Goal: Information Seeking & Learning: Learn about a topic

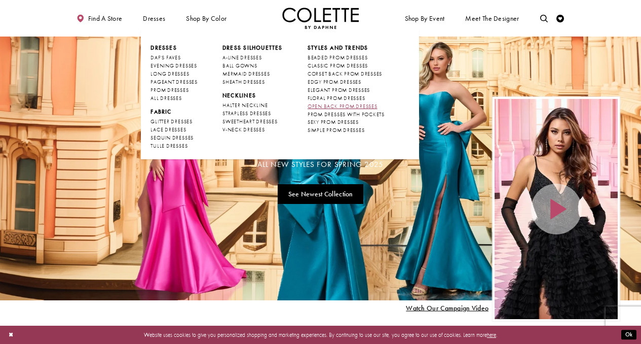
click at [338, 107] on span "OPEN BACK PROM DRESSES" at bounding box center [343, 106] width 70 height 7
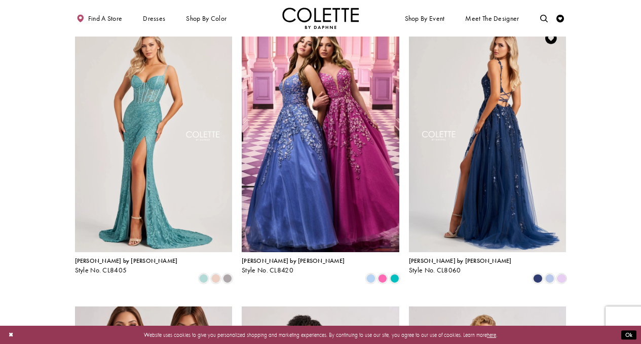
scroll to position [63, 0]
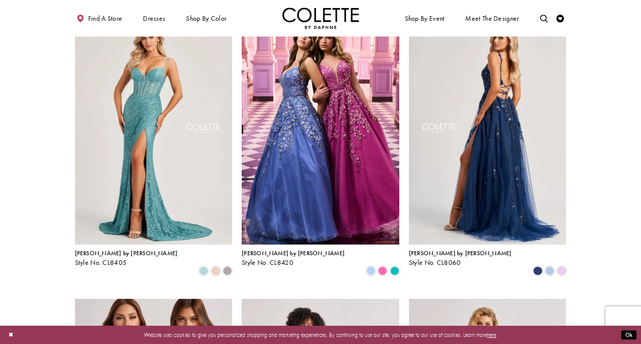
click at [481, 162] on img "Visit Colette by Daphne Style No. CL8060 Page" at bounding box center [488, 129] width 158 height 229
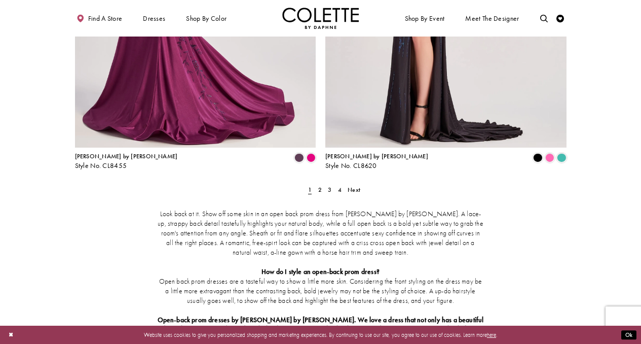
scroll to position [1419, 0]
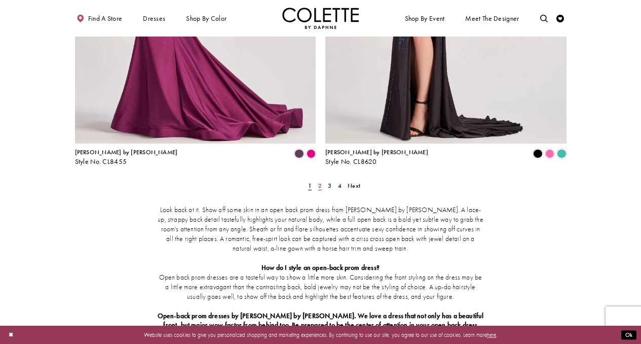
click at [322, 180] on link "2" at bounding box center [320, 185] width 8 height 11
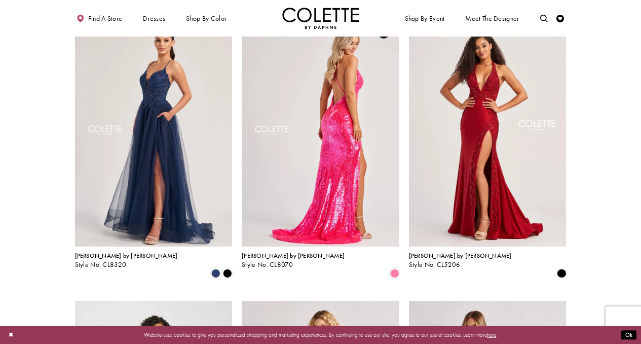
scroll to position [629, 0]
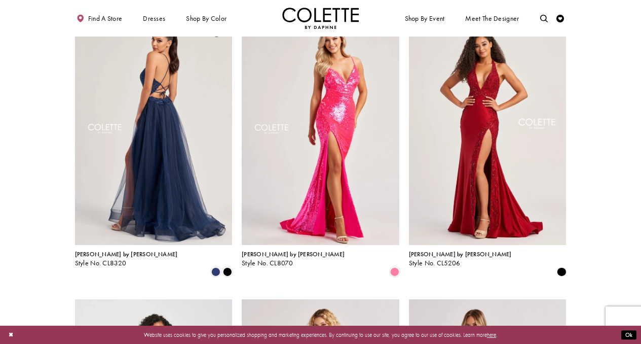
click at [170, 131] on img "Visit Colette by Daphne Style No. CL8320 Page" at bounding box center [154, 130] width 158 height 229
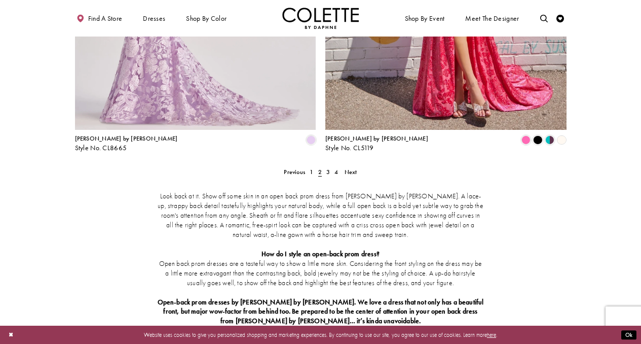
scroll to position [1433, 0]
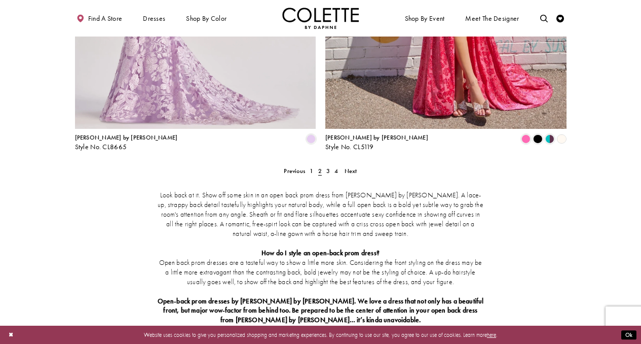
click at [329, 174] on div "Look back at it. Show off some skin in an open back prom dress from Colette by …" at bounding box center [321, 257] width 492 height 166
click at [331, 165] on link "3" at bounding box center [328, 170] width 8 height 11
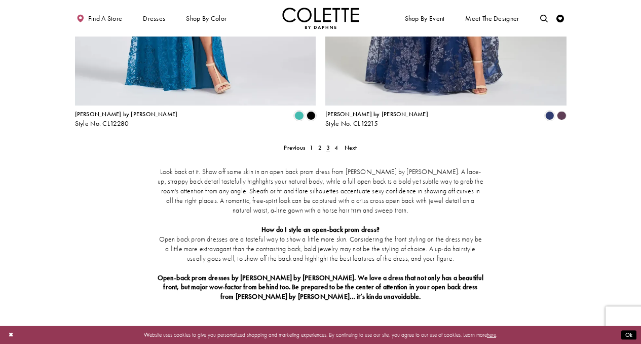
scroll to position [1460, 0]
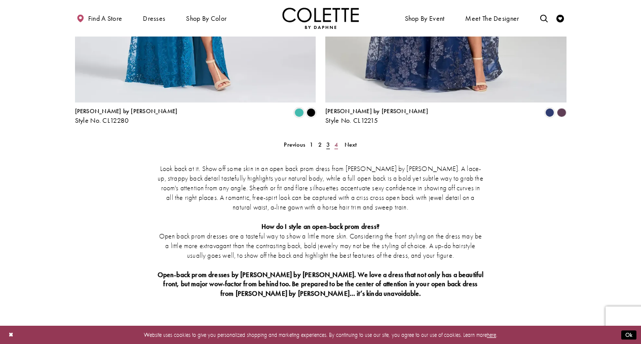
click at [338, 139] on link "4" at bounding box center [337, 144] width 8 height 11
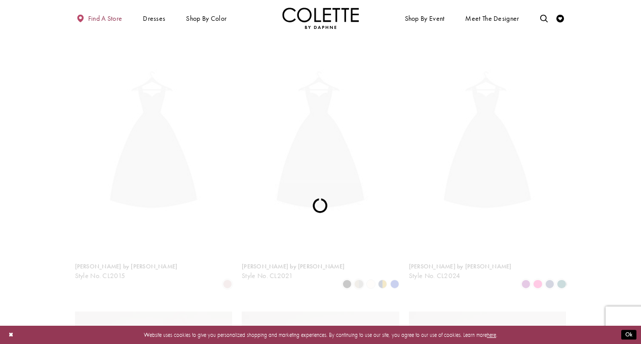
scroll to position [42, 0]
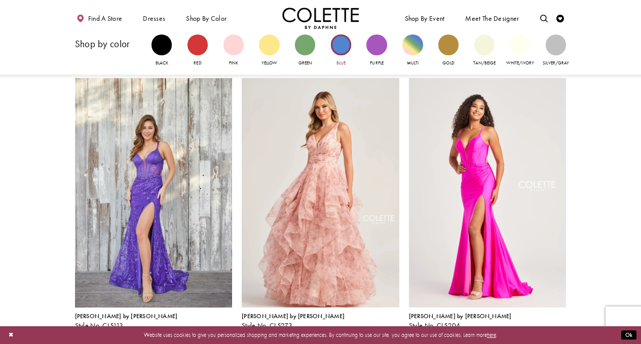
click at [341, 43] on div "Primary block" at bounding box center [341, 44] width 20 height 20
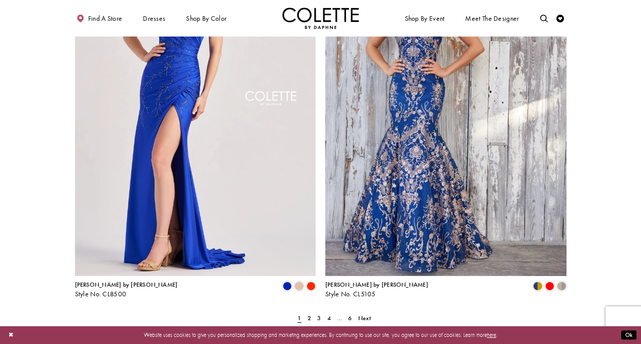
scroll to position [1289, 0]
